Goal: Task Accomplishment & Management: Complete application form

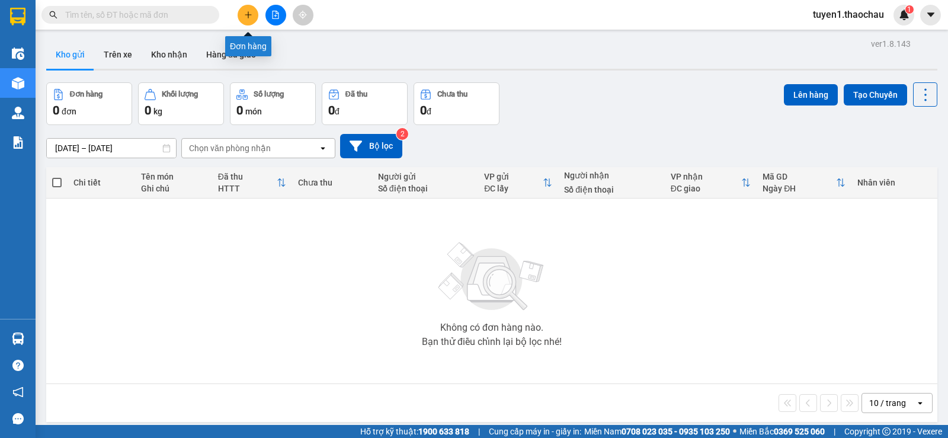
click at [249, 18] on icon "plus" at bounding box center [248, 15] width 8 height 8
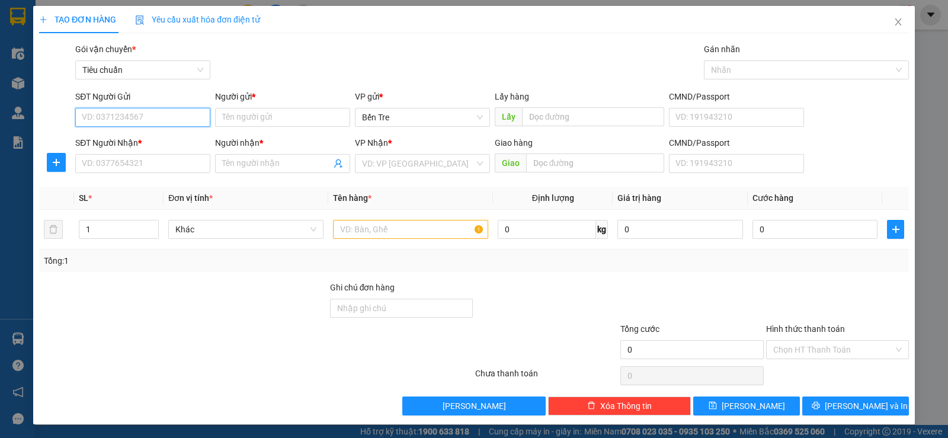
click at [100, 111] on input "SĐT Người Gửi" at bounding box center [142, 117] width 135 height 19
type input "0907024446"
click at [132, 137] on div "0907024446 - tâm" at bounding box center [142, 141] width 120 height 13
type input "tâm"
type input "0907024446"
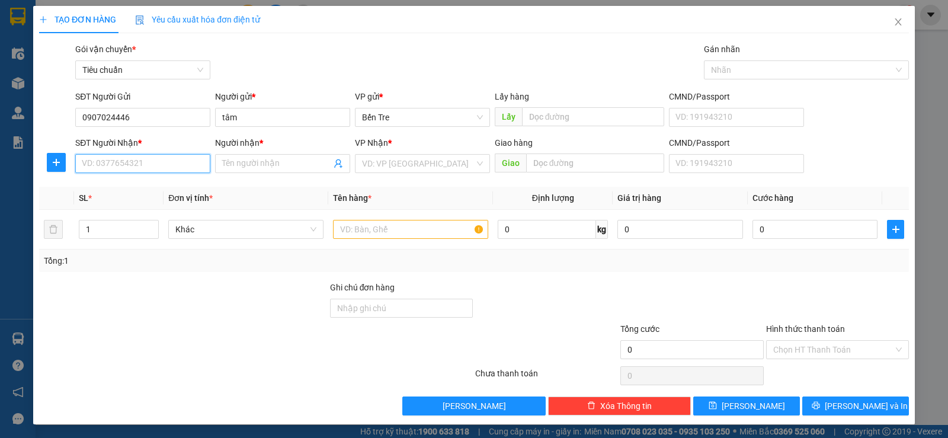
click at [151, 162] on input "SĐT Người Nhận *" at bounding box center [142, 163] width 135 height 19
click at [106, 161] on input "SĐT Người Nhận *" at bounding box center [142, 163] width 135 height 19
type input "0909288367"
click at [244, 161] on input "Người nhận *" at bounding box center [276, 163] width 109 height 13
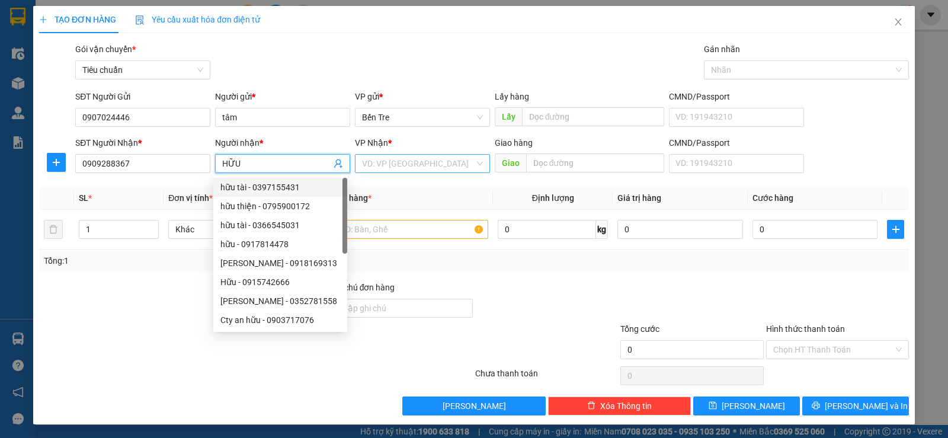
type input "HỮU"
click at [412, 162] on input "search" at bounding box center [418, 164] width 113 height 18
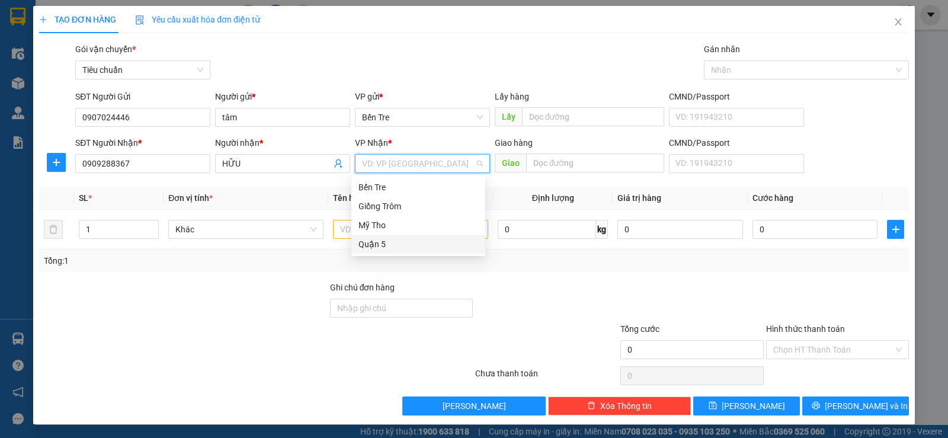
click at [380, 241] on div "Quận 5" at bounding box center [419, 244] width 120 height 13
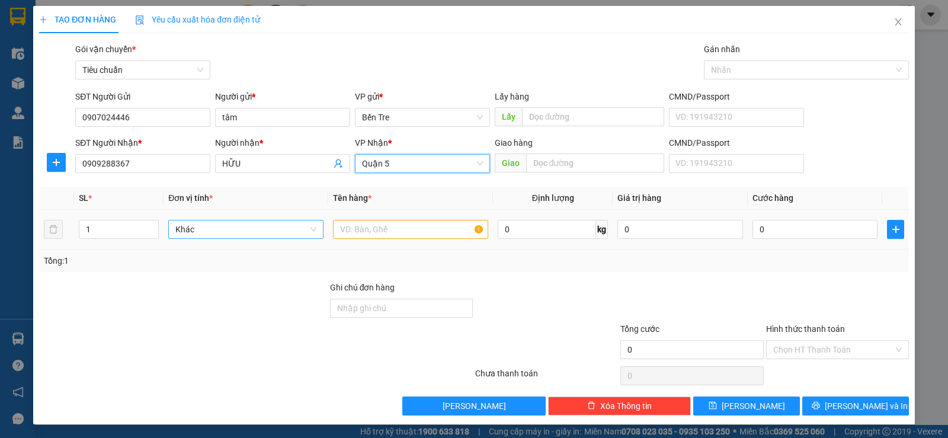
click at [202, 225] on span "Khác" at bounding box center [245, 229] width 141 height 18
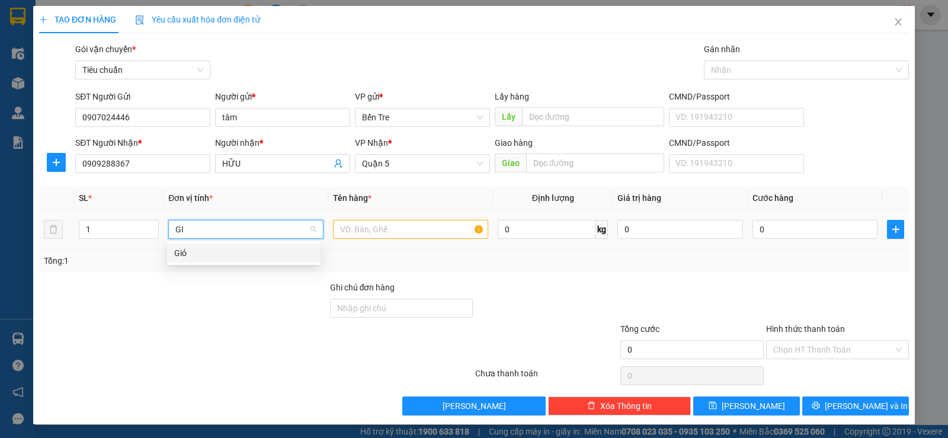
type input "GIO"
click at [178, 251] on div "Giỏ" at bounding box center [243, 253] width 139 height 13
click at [352, 232] on input "text" at bounding box center [410, 229] width 155 height 19
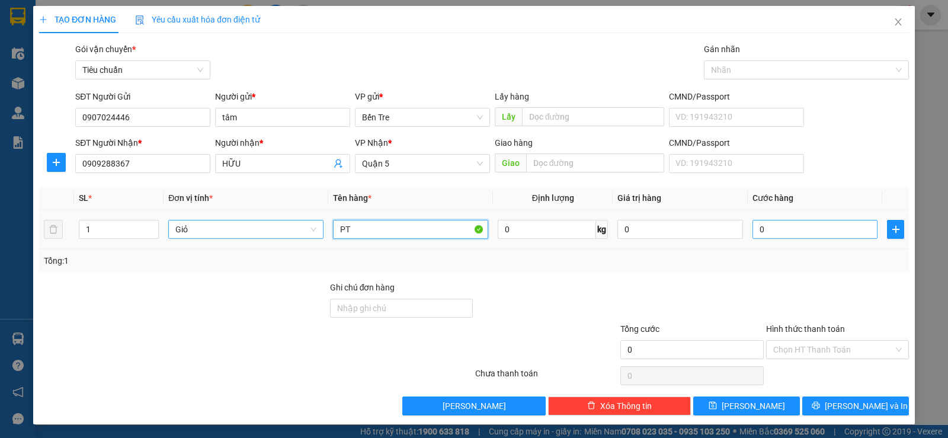
type input "PT"
click at [753, 229] on input "0" at bounding box center [815, 229] width 125 height 19
click at [753, 228] on input "0" at bounding box center [815, 229] width 125 height 19
type input "40"
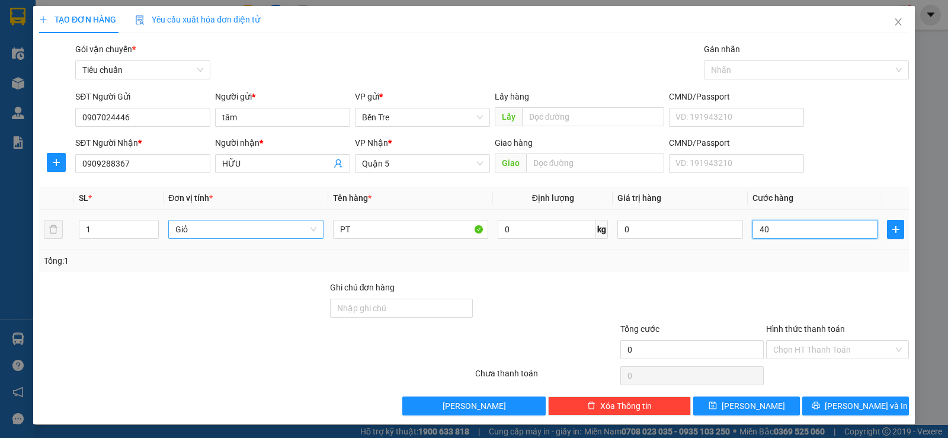
type input "40"
type input "400"
click at [769, 231] on input "400" at bounding box center [815, 229] width 125 height 19
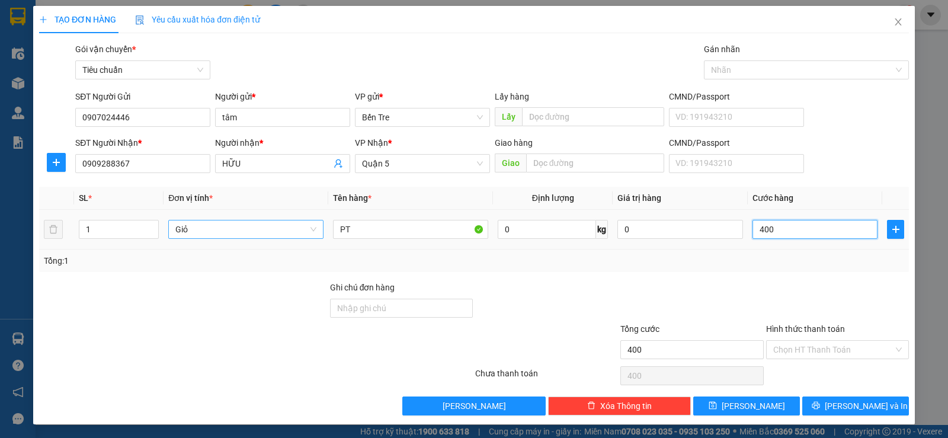
type input "40"
type input "40.000"
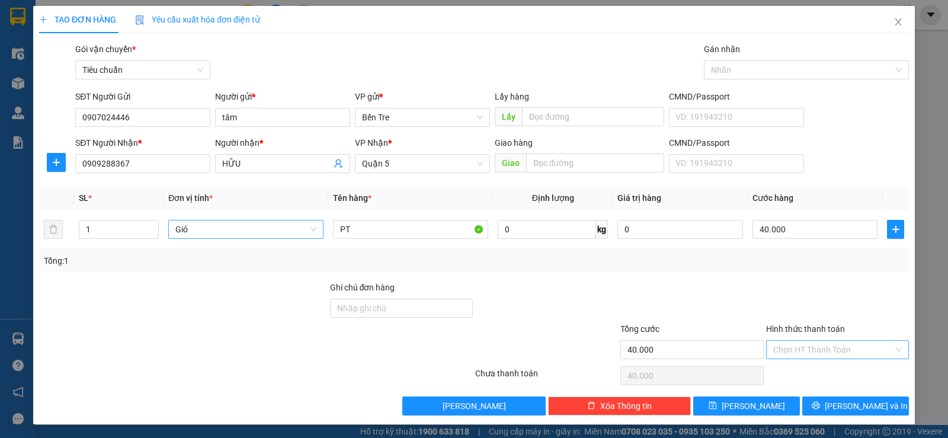
click at [830, 348] on input "Hình thức thanh toán" at bounding box center [833, 350] width 120 height 18
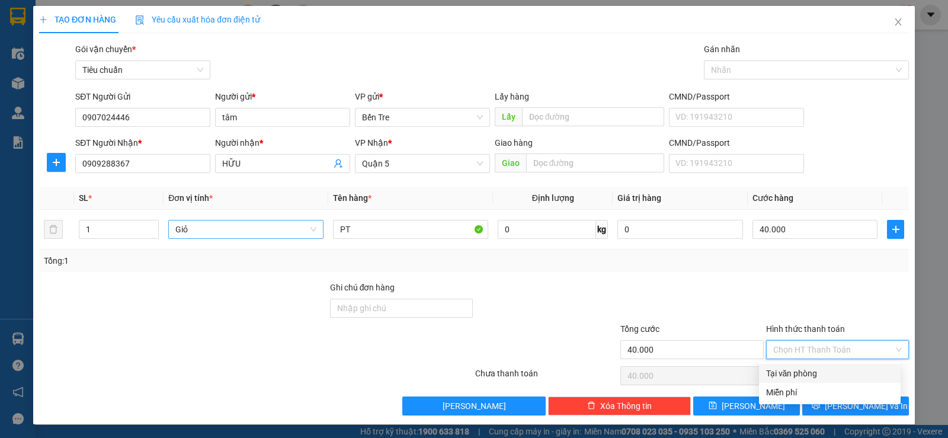
click at [814, 372] on div "Tại văn phòng" at bounding box center [829, 373] width 127 height 13
type input "0"
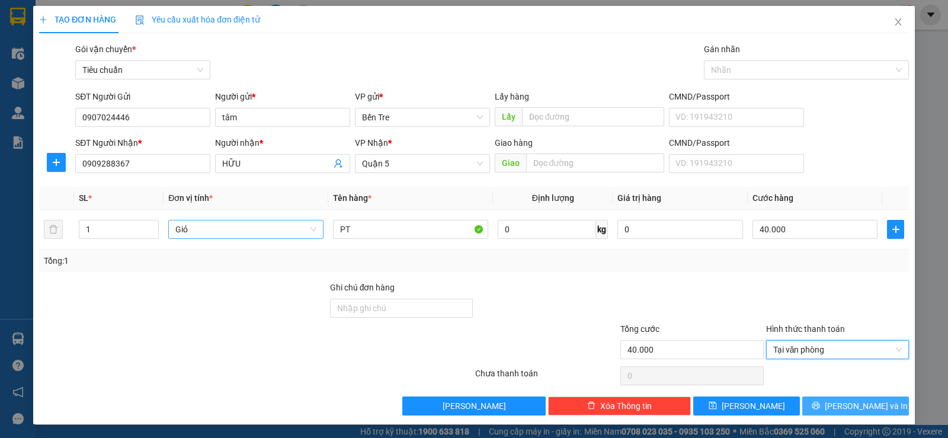
scroll to position [1, 0]
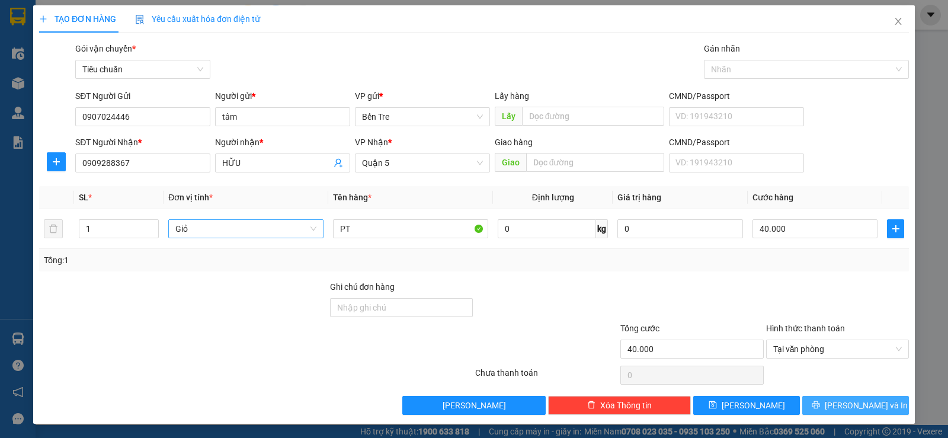
click at [858, 404] on span "[PERSON_NAME] và In" at bounding box center [866, 405] width 83 height 13
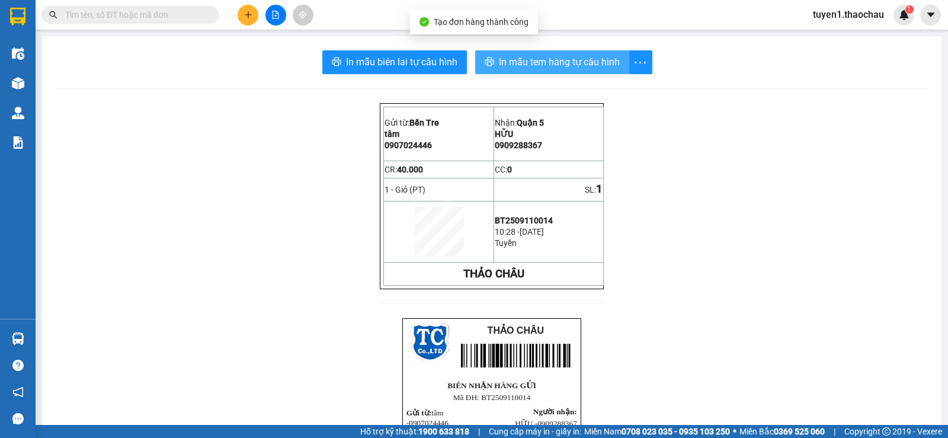
click at [594, 63] on span "In mẫu tem hàng tự cấu hình" at bounding box center [559, 62] width 121 height 15
